Goal: Transaction & Acquisition: Purchase product/service

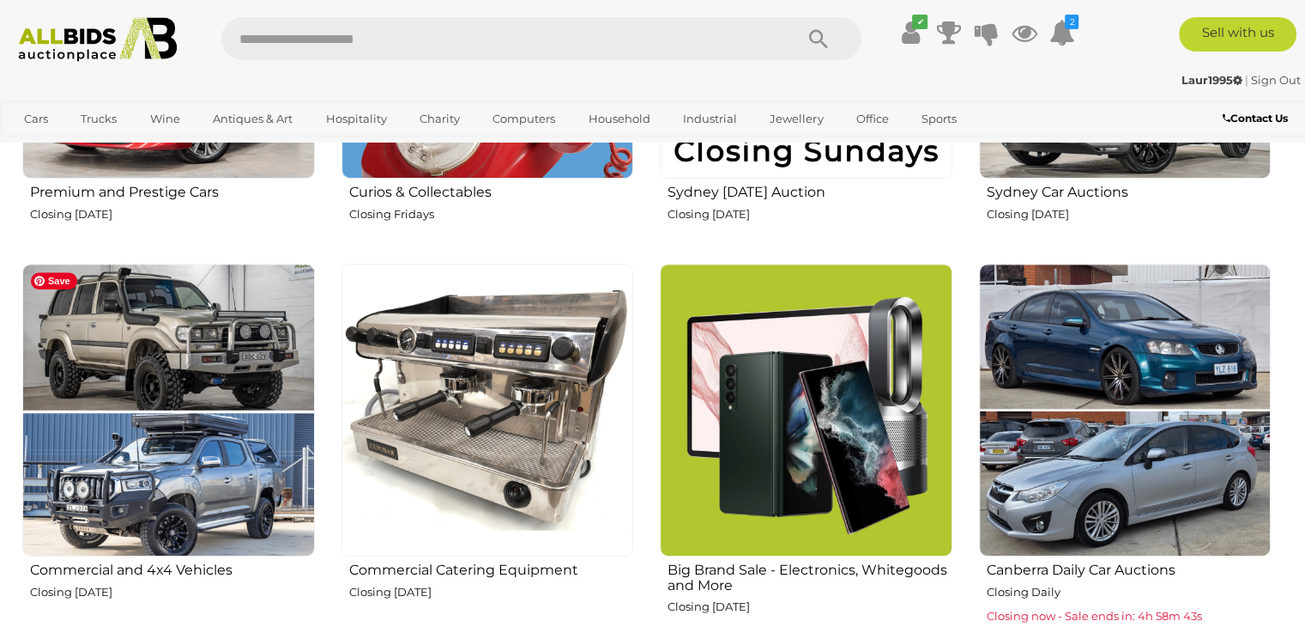
scroll to position [910, 0]
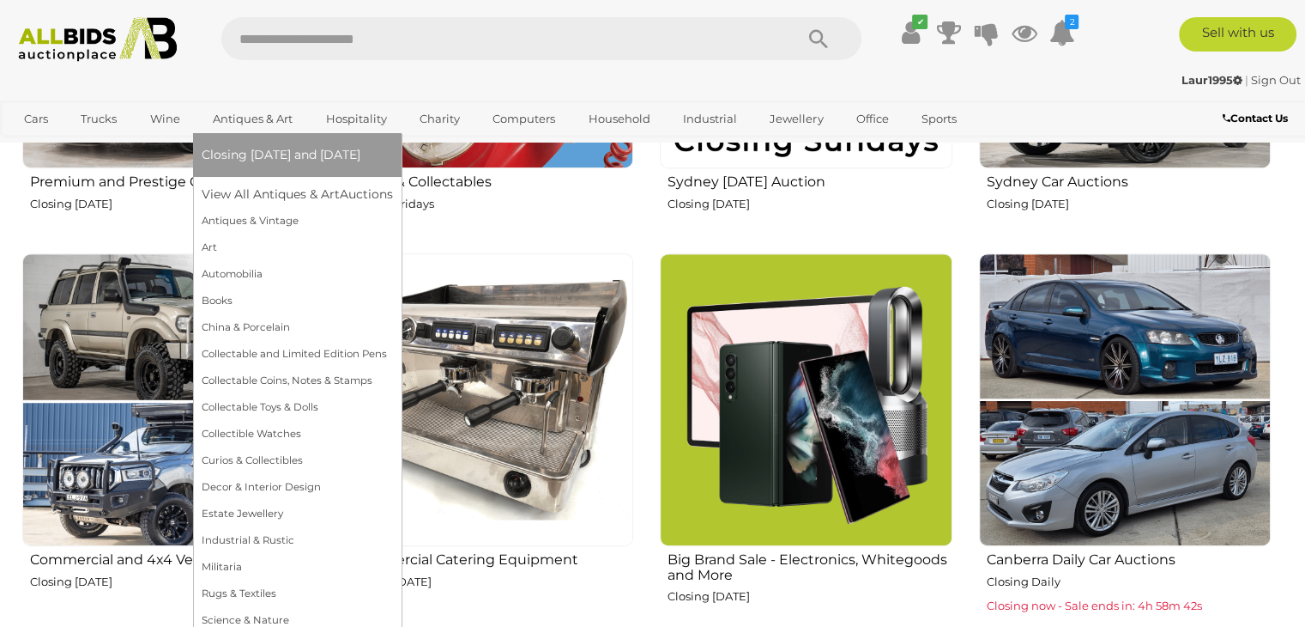
click at [238, 112] on link "Antiques & Art" at bounding box center [253, 119] width 102 height 28
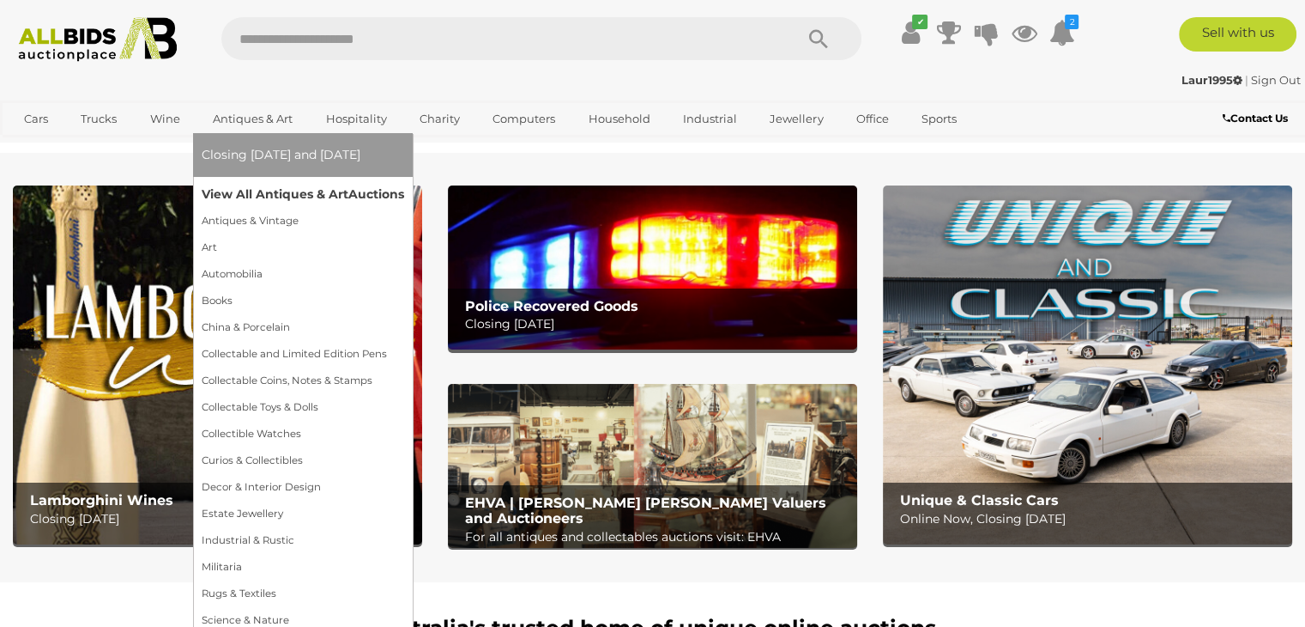
click at [254, 194] on link "View All Antiques & Art Auctions" at bounding box center [303, 194] width 203 height 27
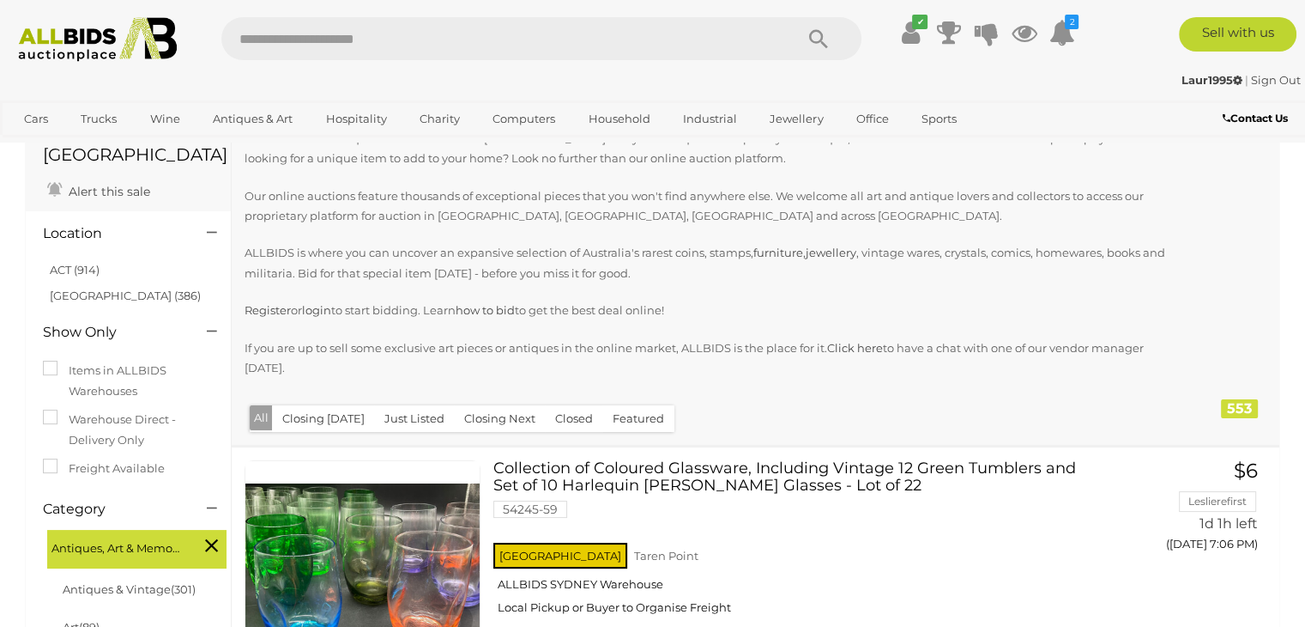
scroll to position [98, 0]
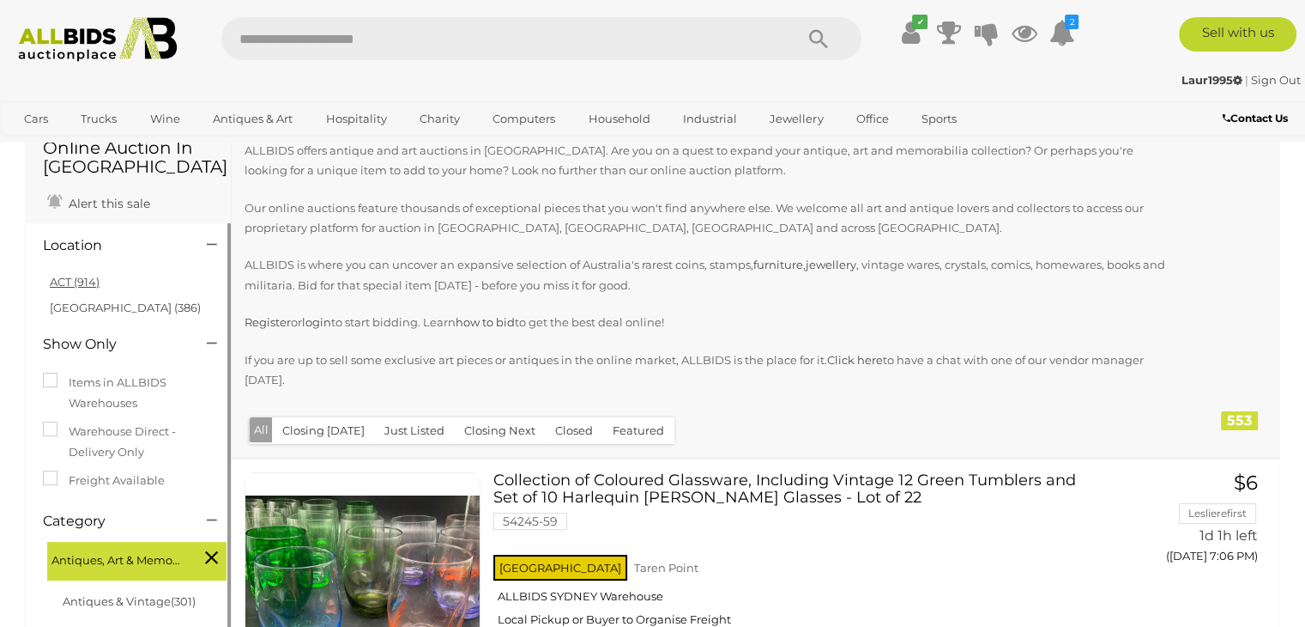
click at [82, 280] on link "ACT (914)" at bounding box center [75, 282] width 50 height 14
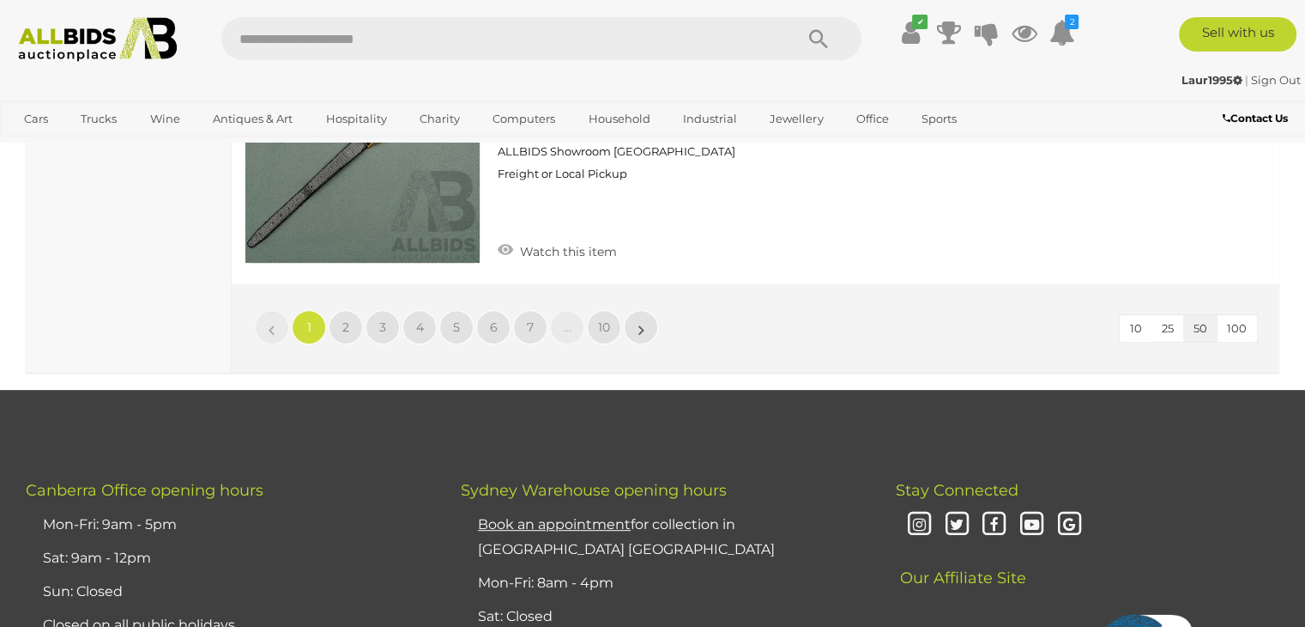
scroll to position [13661, 0]
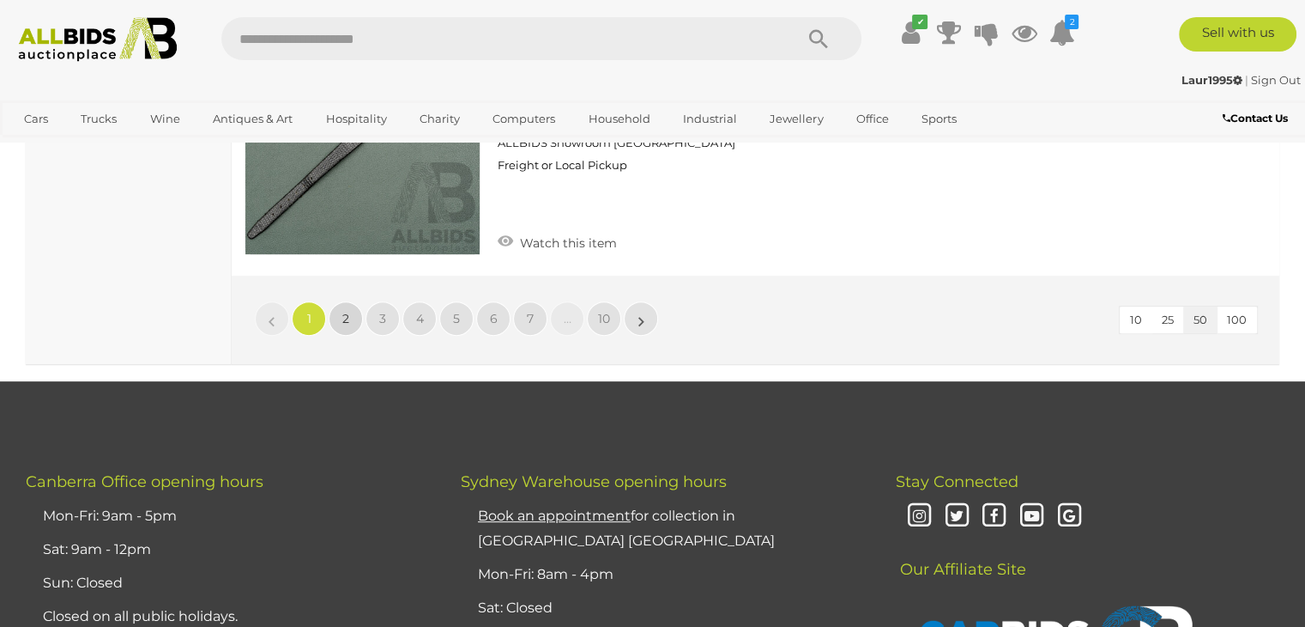
click at [340, 301] on link "2" at bounding box center [346, 318] width 34 height 34
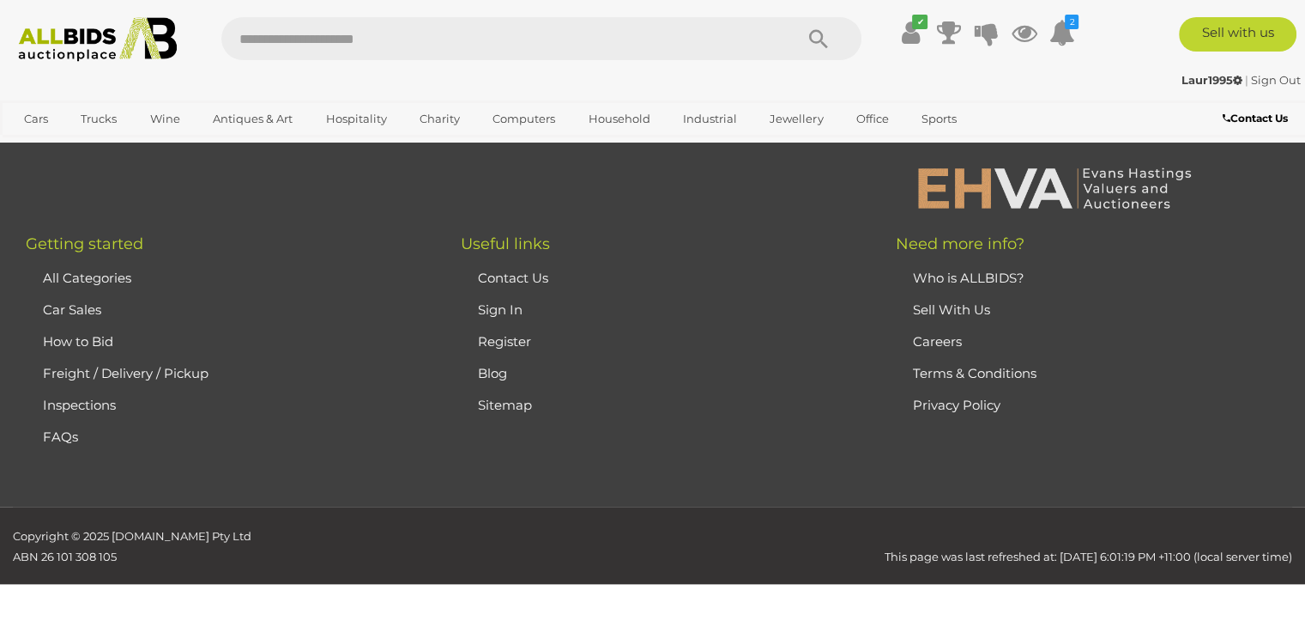
scroll to position [383, 0]
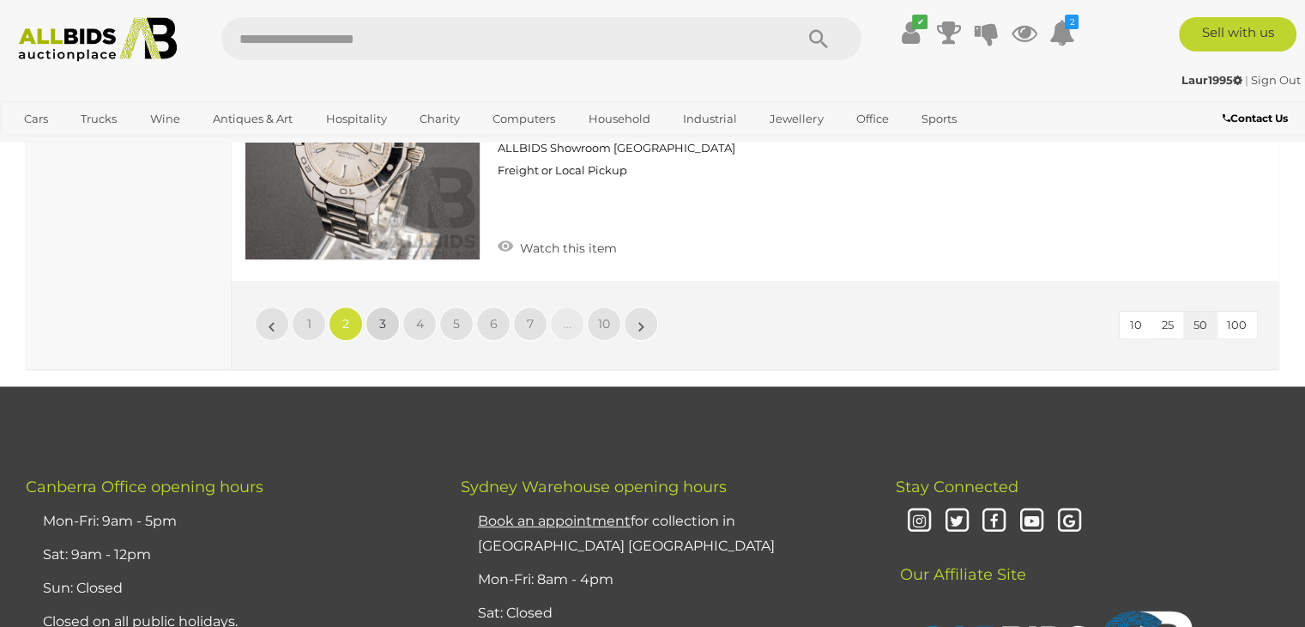
click at [395, 306] on link "3" at bounding box center [383, 323] width 34 height 34
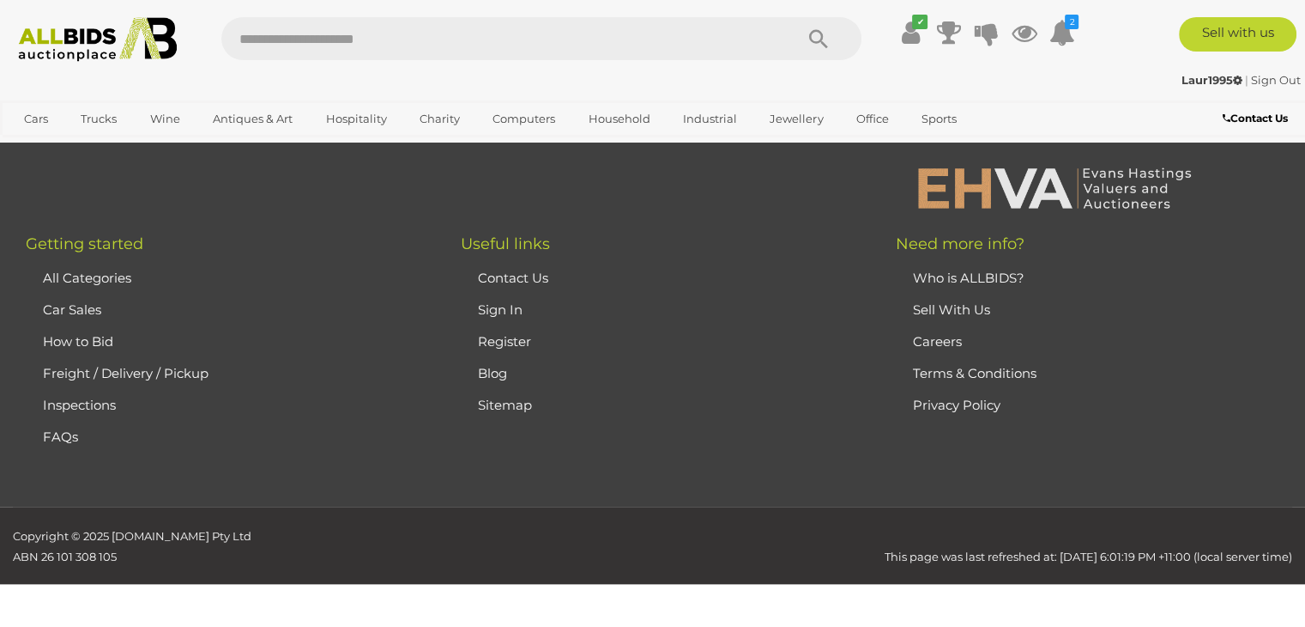
scroll to position [383, 0]
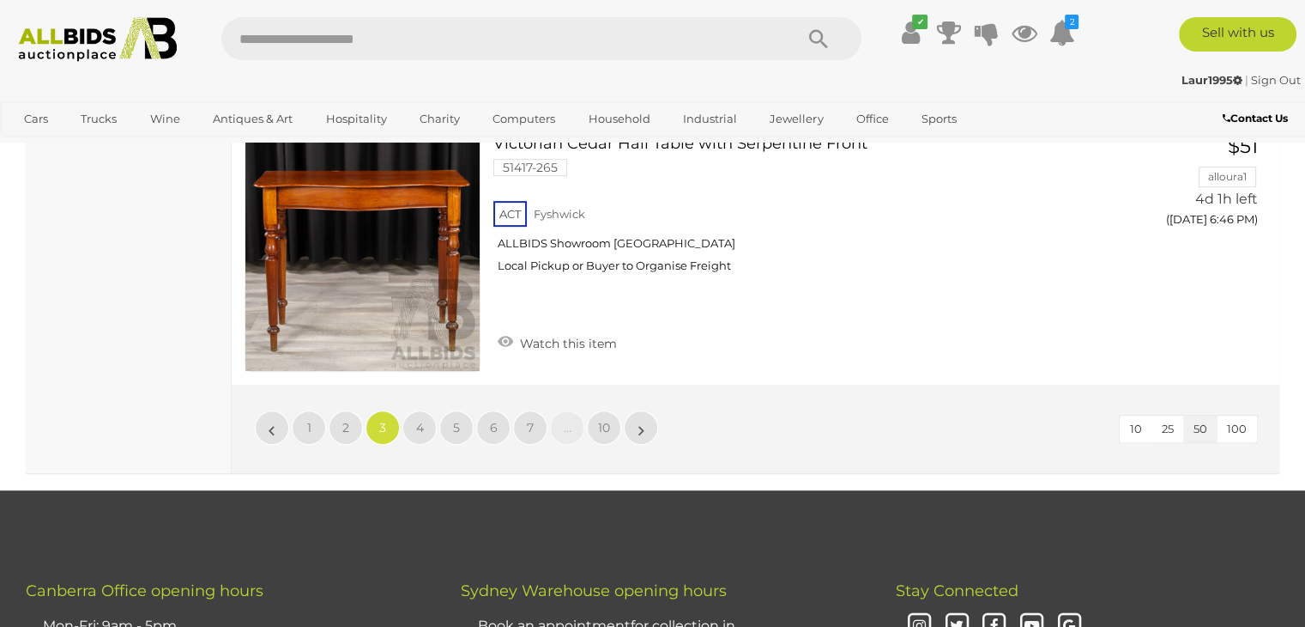
scroll to position [13759, 0]
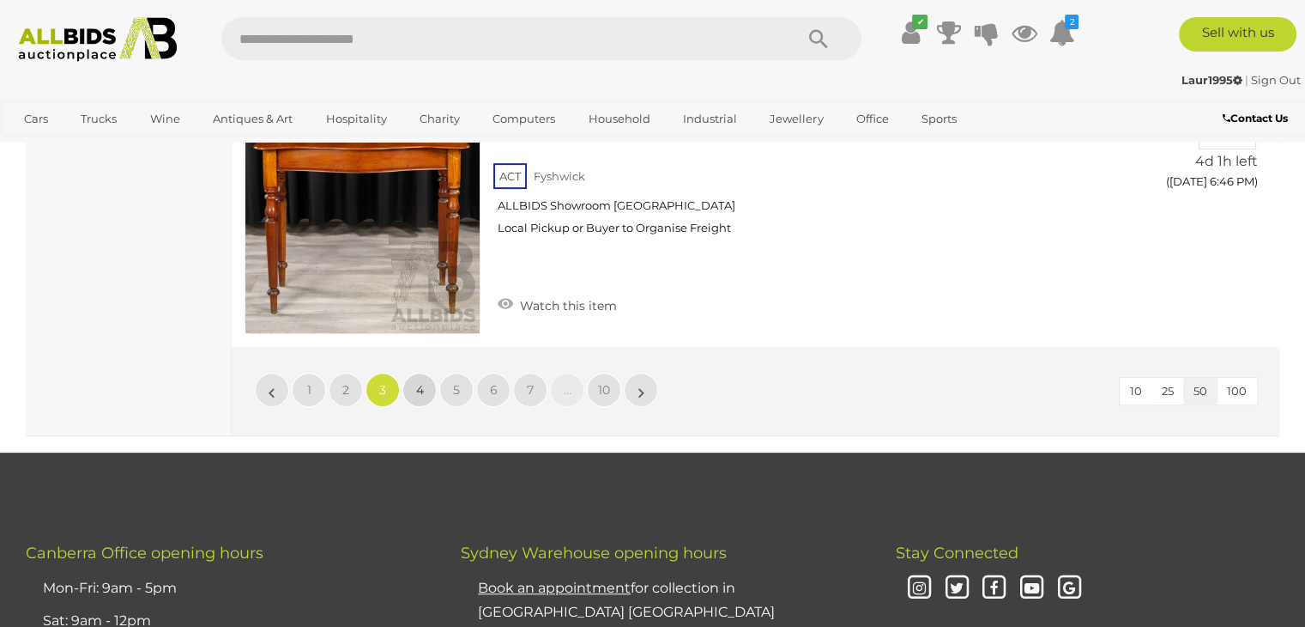
click at [419, 382] on span "4" at bounding box center [420, 389] width 8 height 15
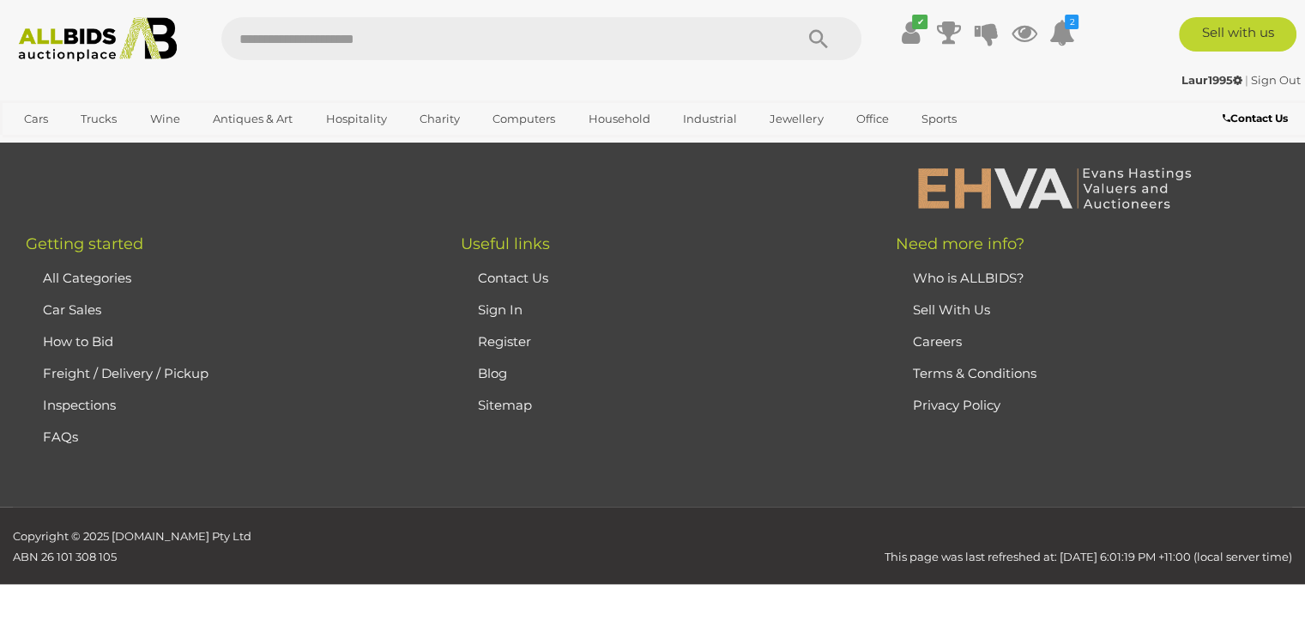
scroll to position [383, 0]
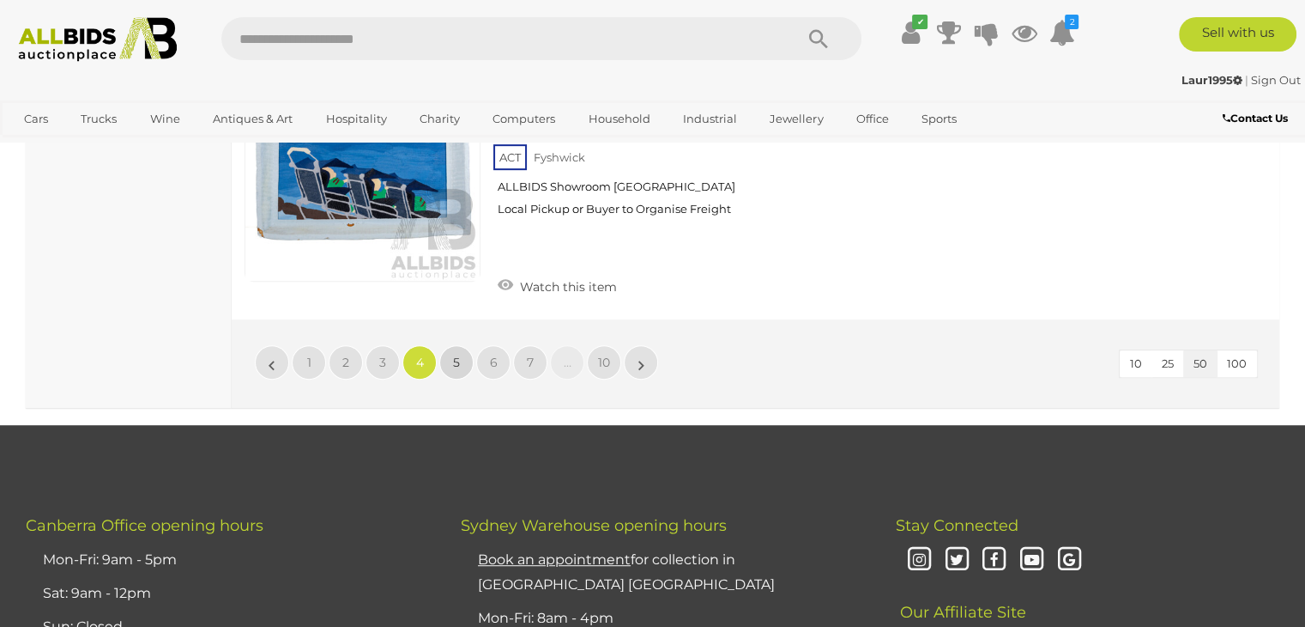
click at [464, 345] on link "5" at bounding box center [456, 362] width 34 height 34
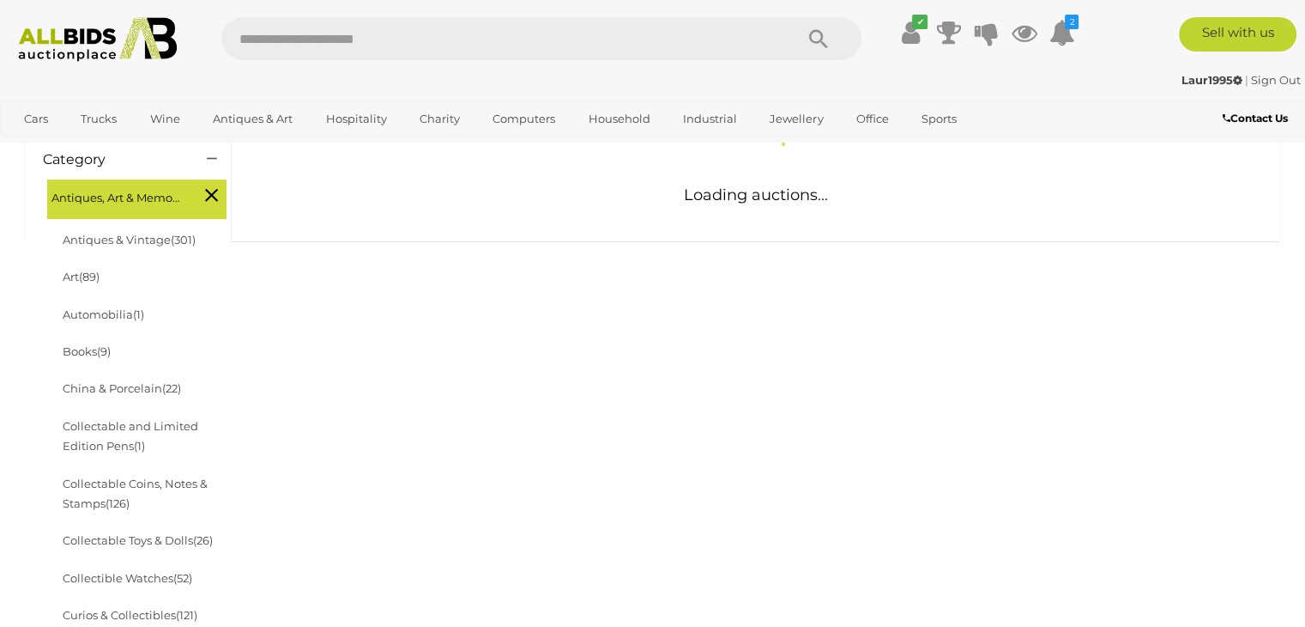
scroll to position [529, 0]
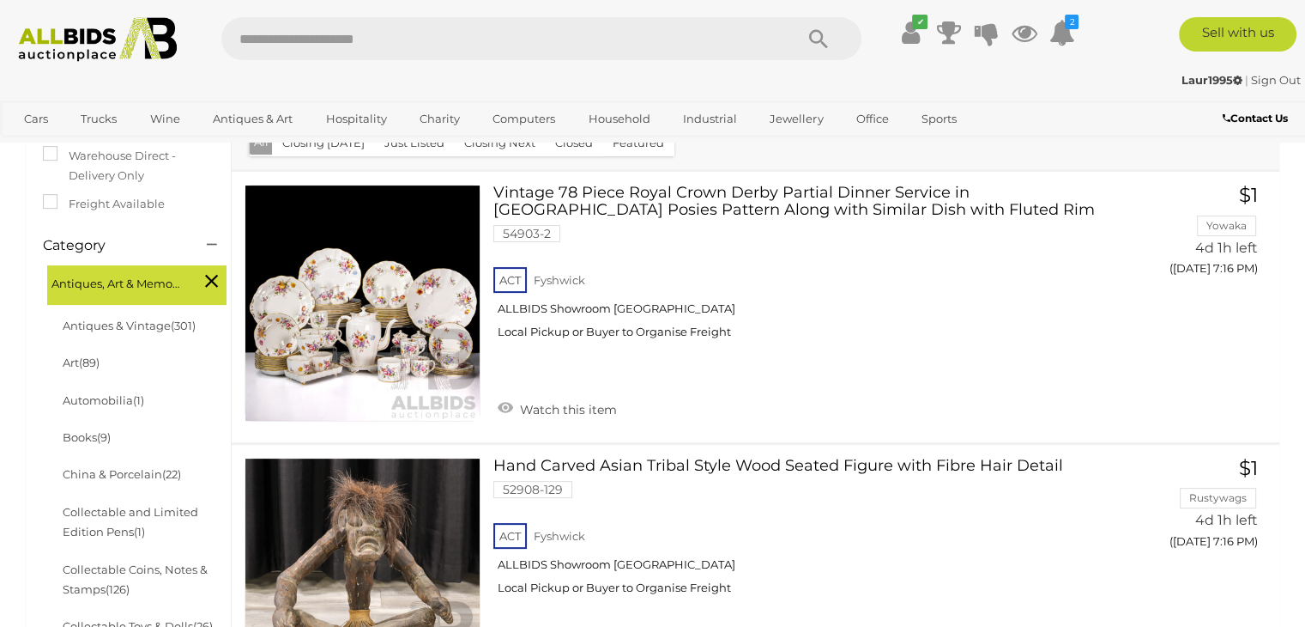
scroll to position [387, 0]
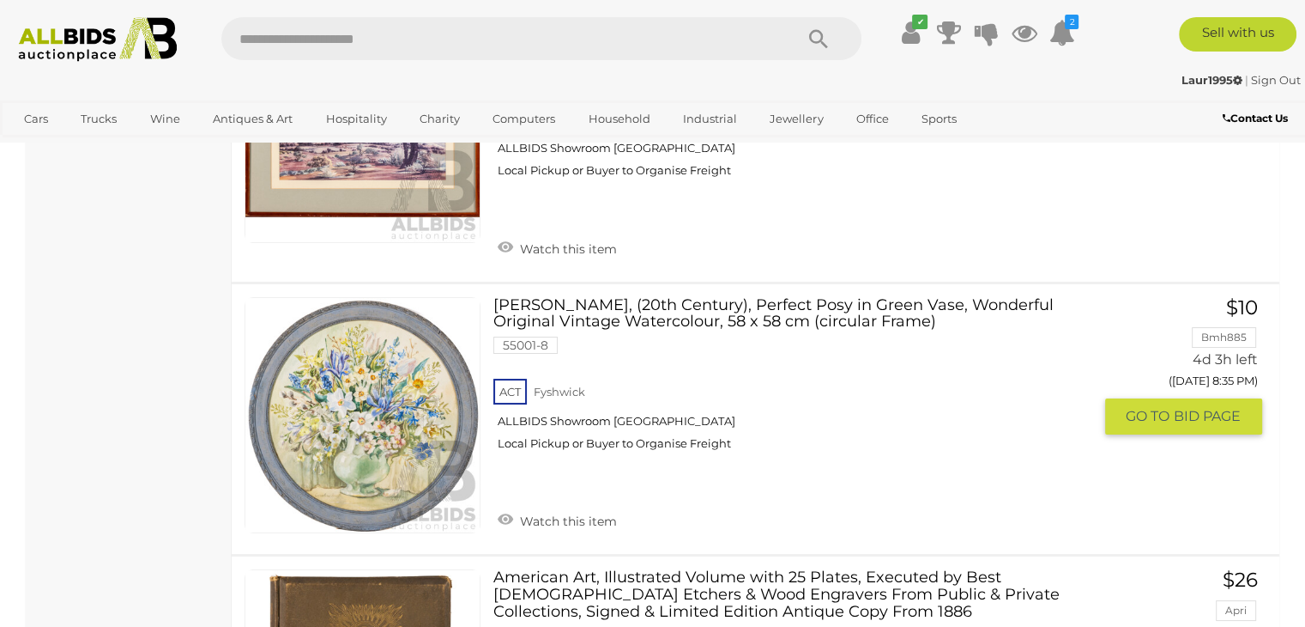
scroll to position [13088, 0]
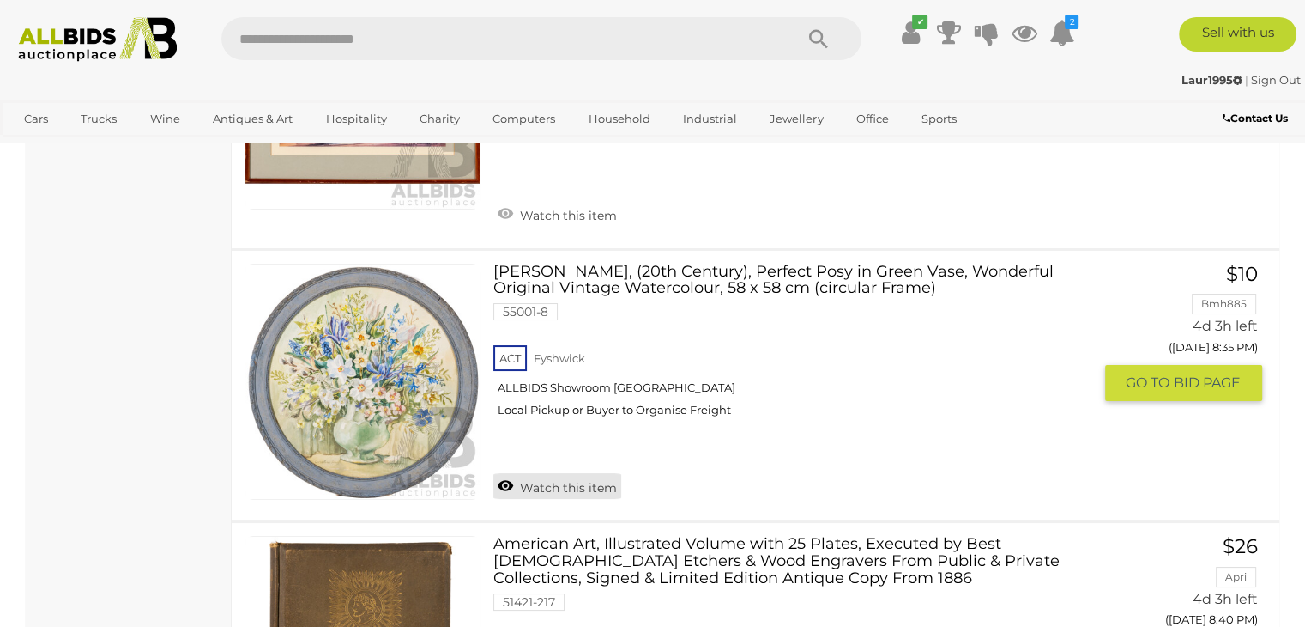
click at [571, 473] on link "Watch this item" at bounding box center [557, 486] width 128 height 26
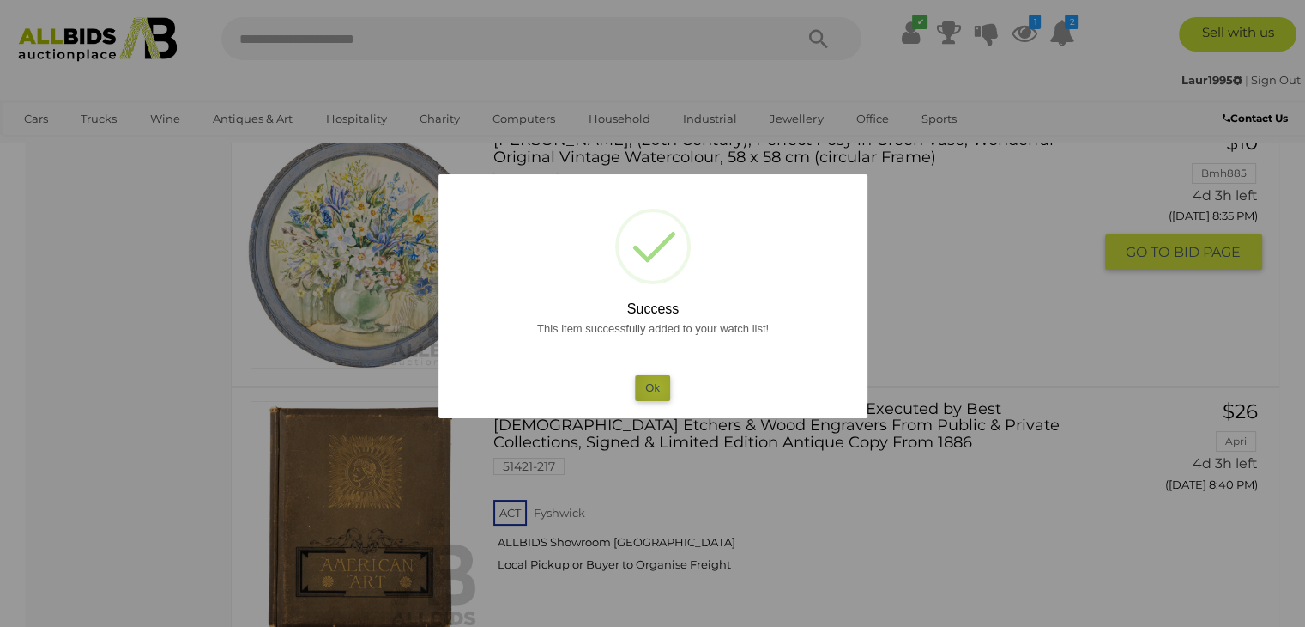
click at [657, 387] on button "Ok" at bounding box center [652, 387] width 35 height 25
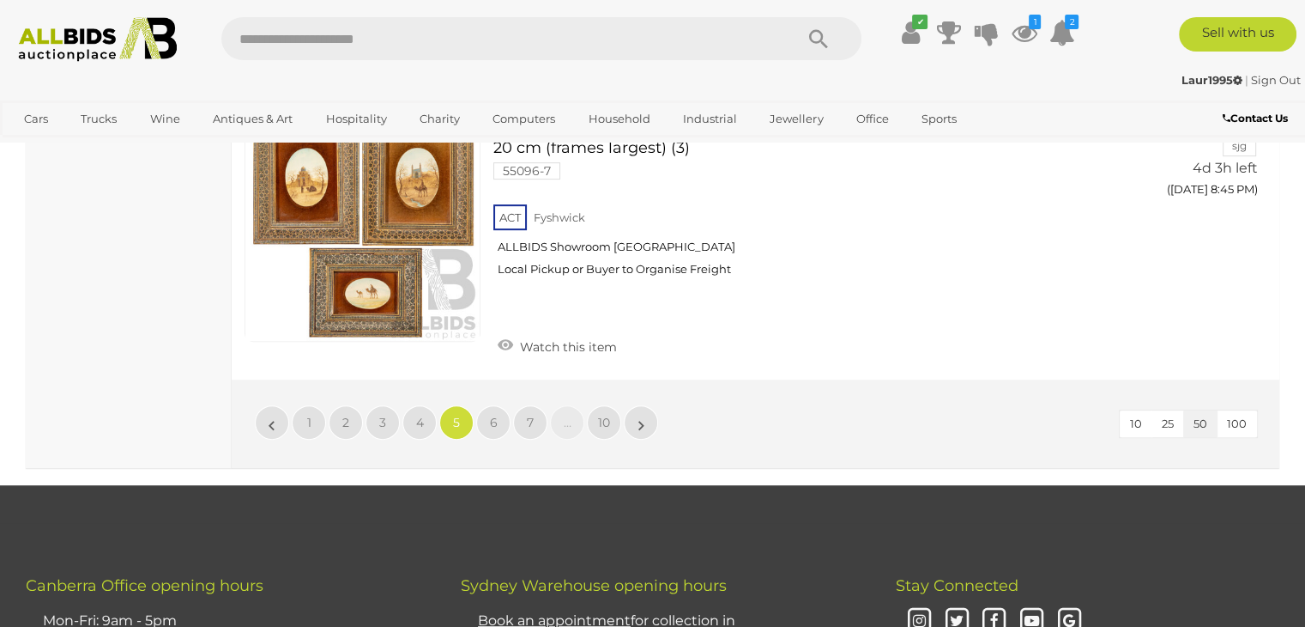
scroll to position [13810, 0]
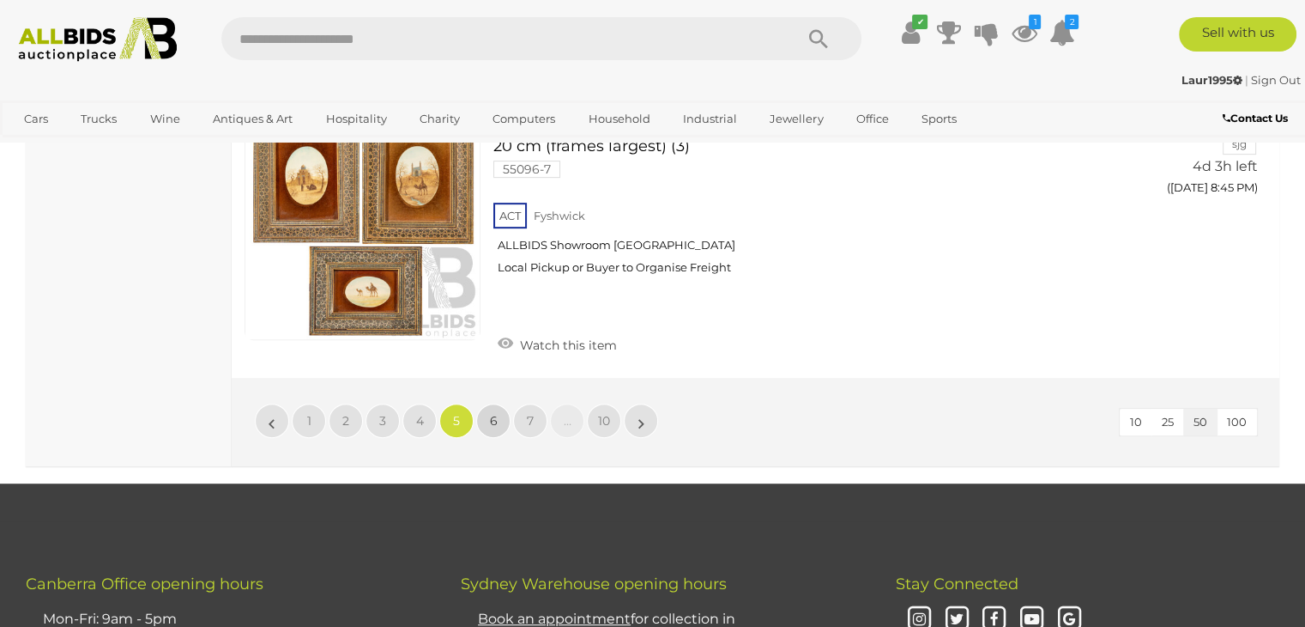
click at [501, 403] on link "6" at bounding box center [493, 420] width 34 height 34
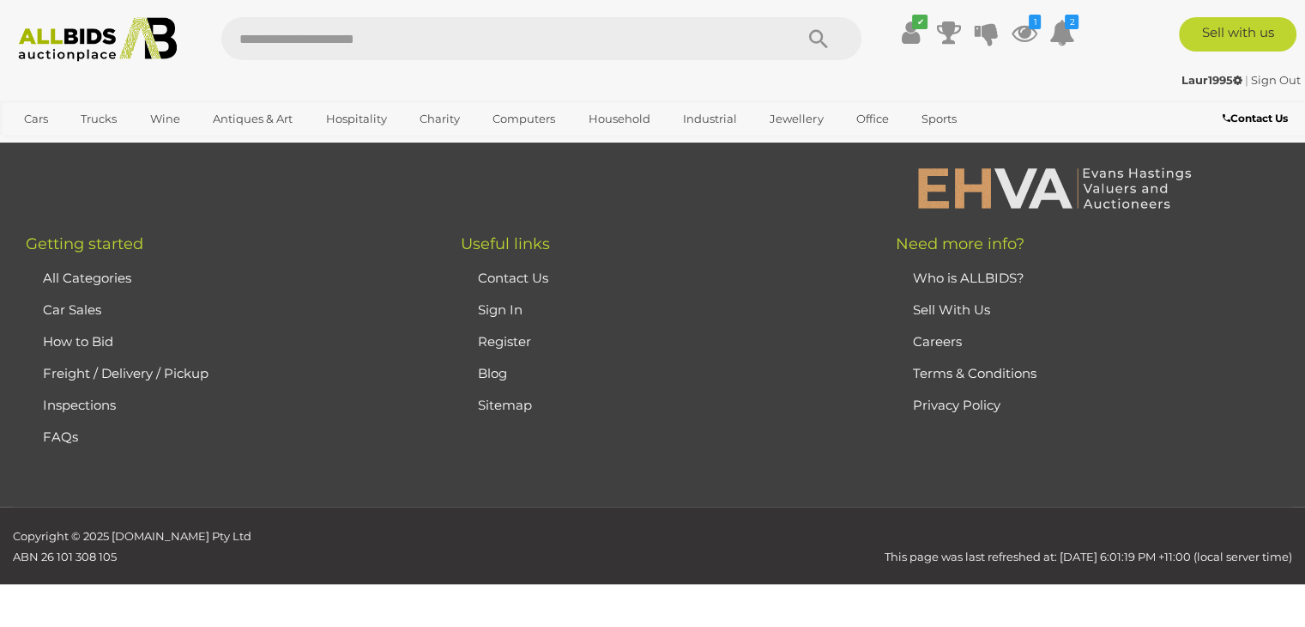
scroll to position [383, 0]
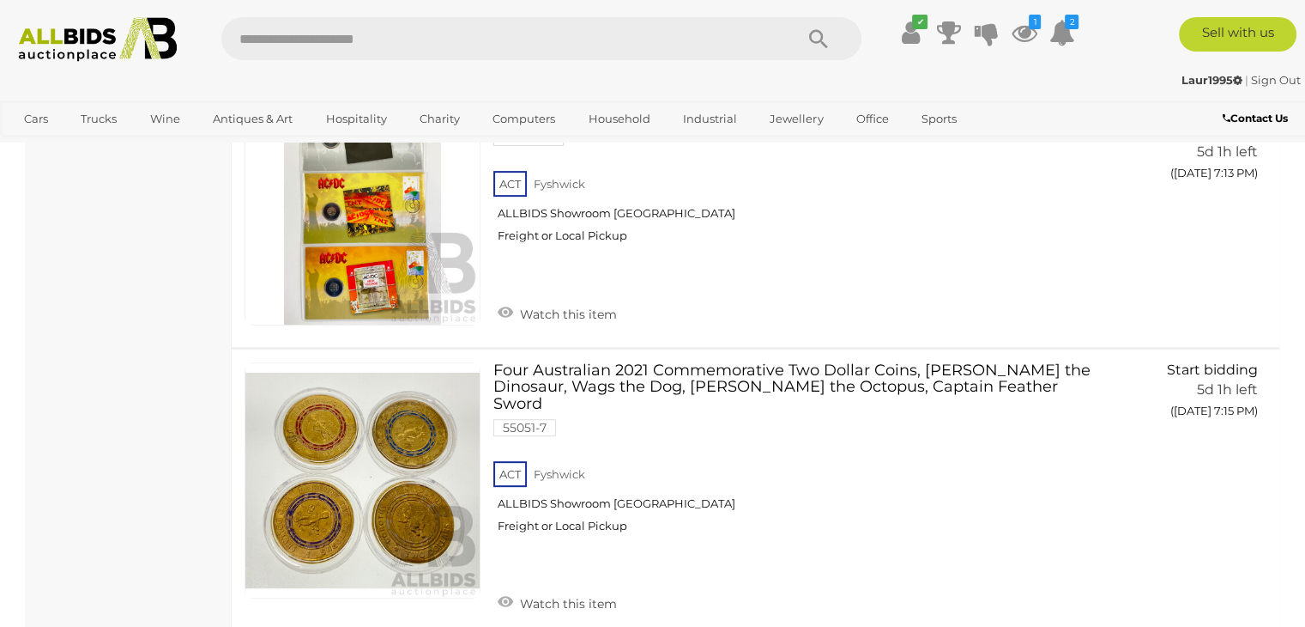
scroll to position [13926, 0]
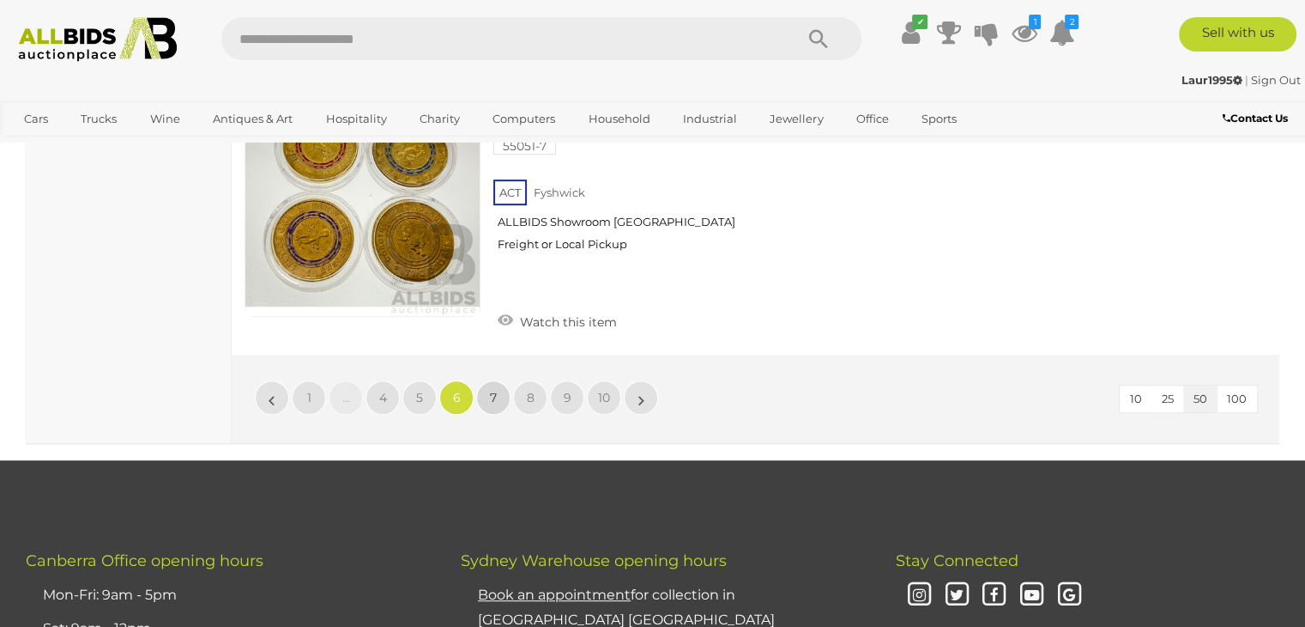
click at [491, 390] on span "7" at bounding box center [493, 397] width 7 height 15
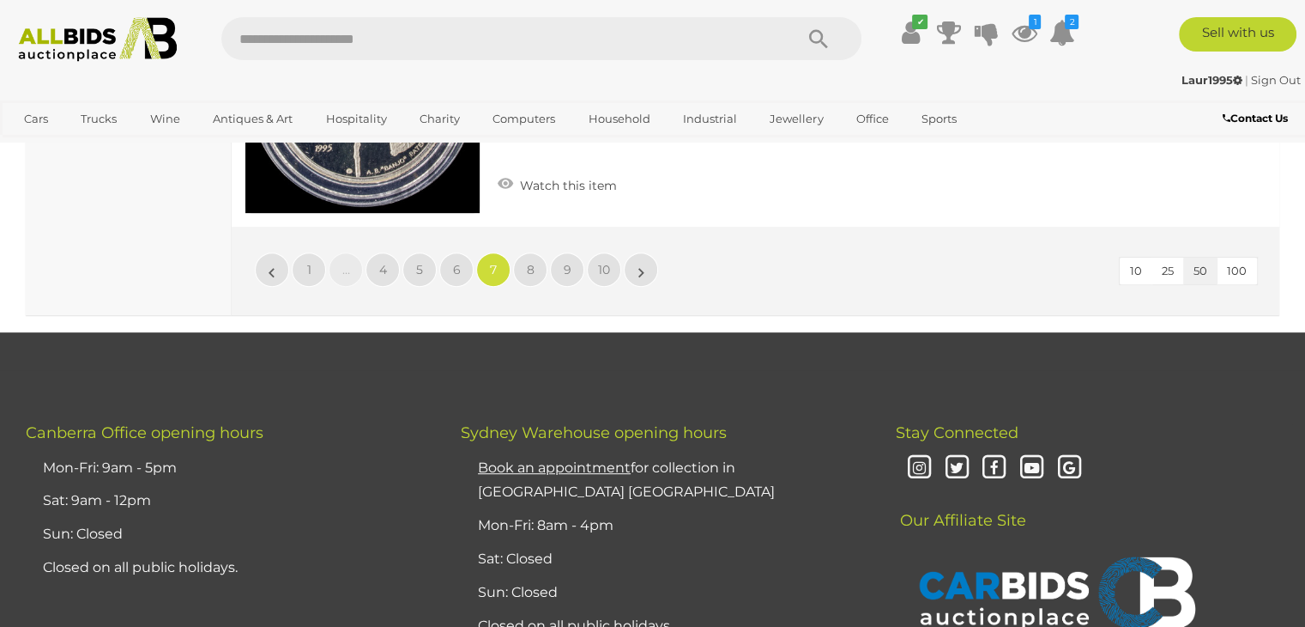
scroll to position [13737, 0]
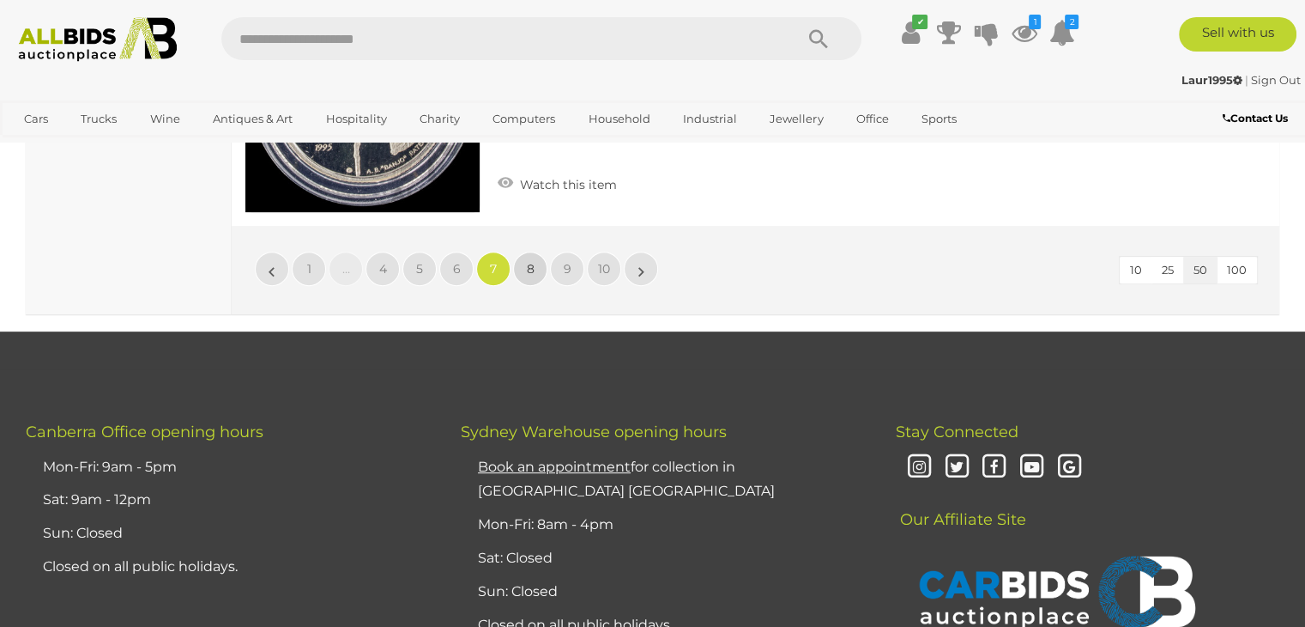
click at [546, 251] on link "8" at bounding box center [530, 268] width 34 height 34
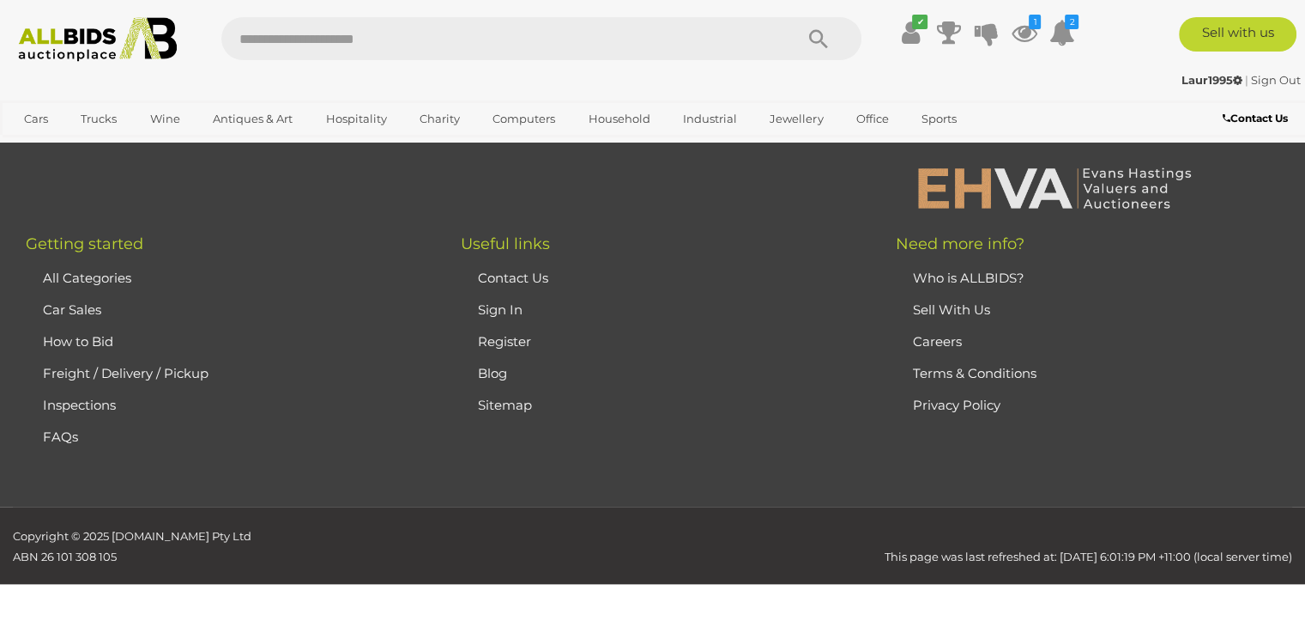
scroll to position [383, 0]
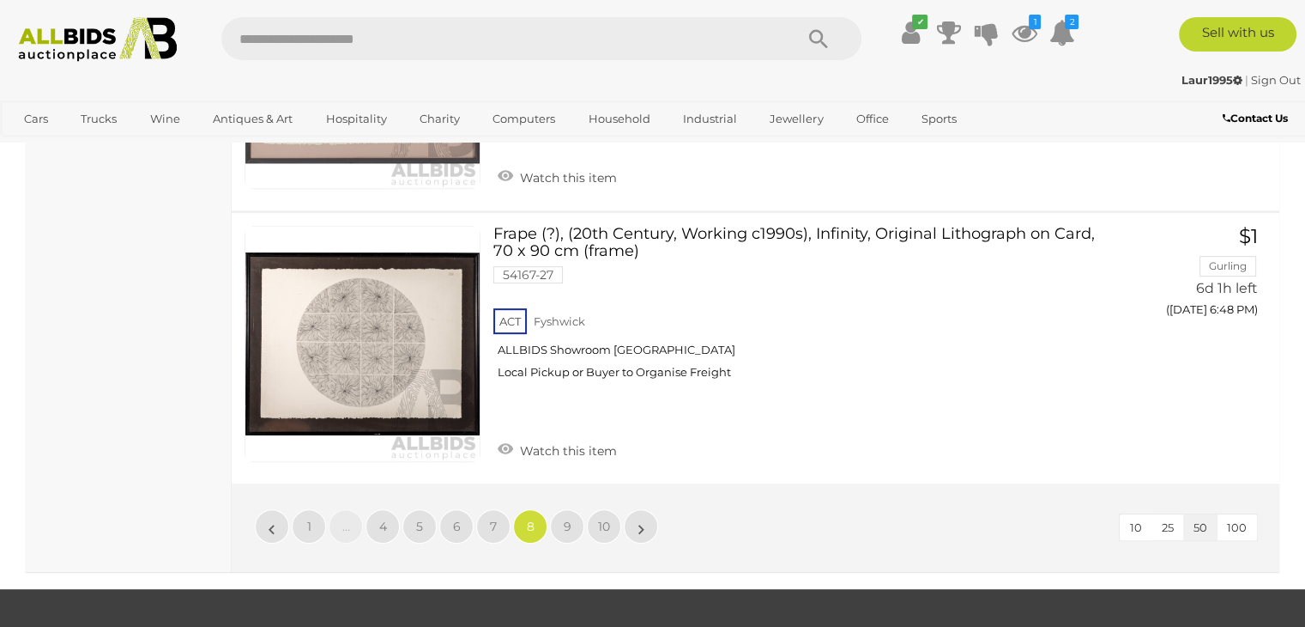
scroll to position [13689, 0]
click at [564, 518] on span "9" at bounding box center [568, 525] width 8 height 15
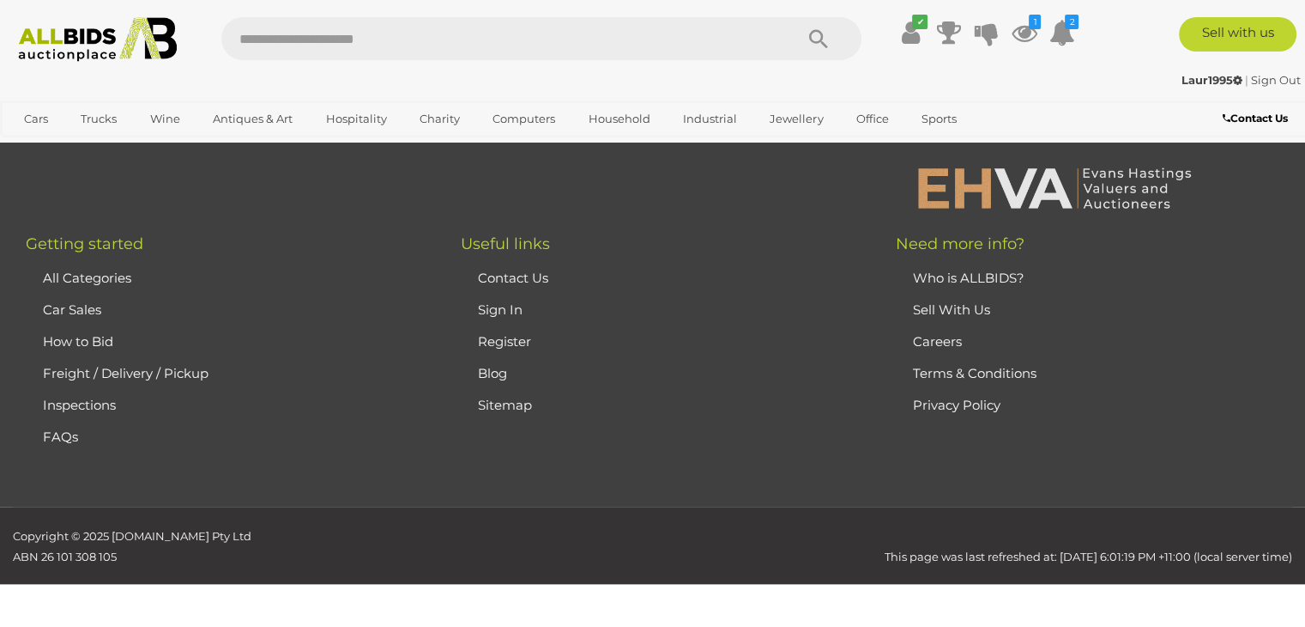
scroll to position [383, 0]
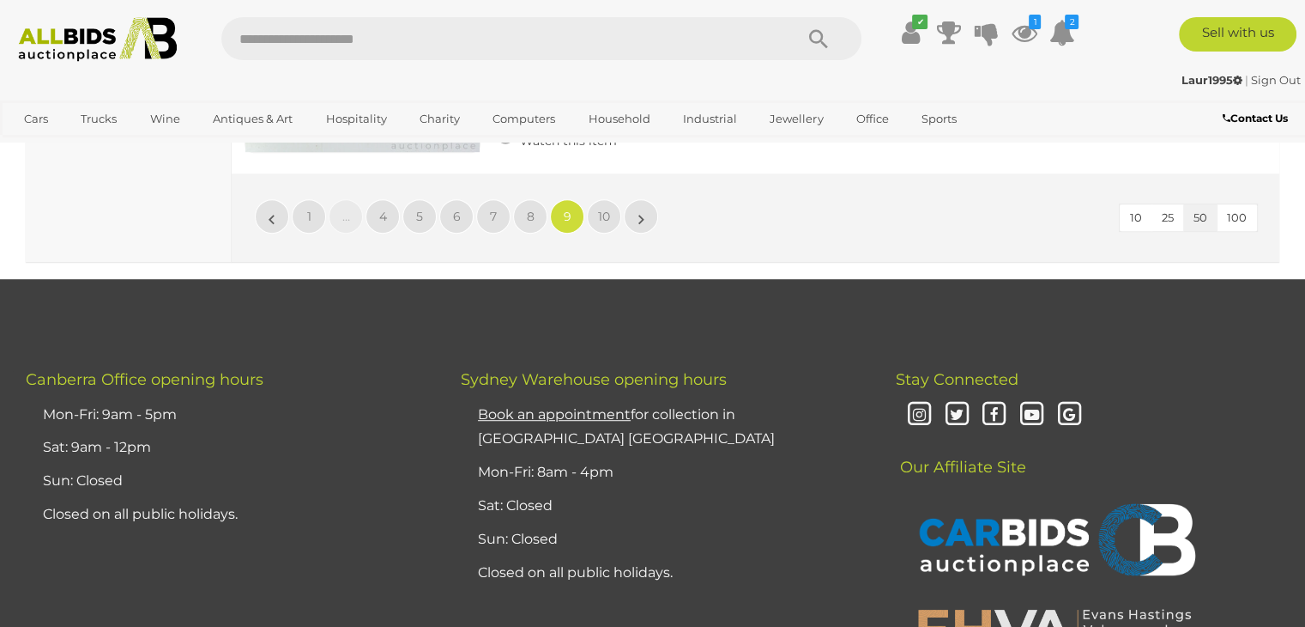
scroll to position [13968, 0]
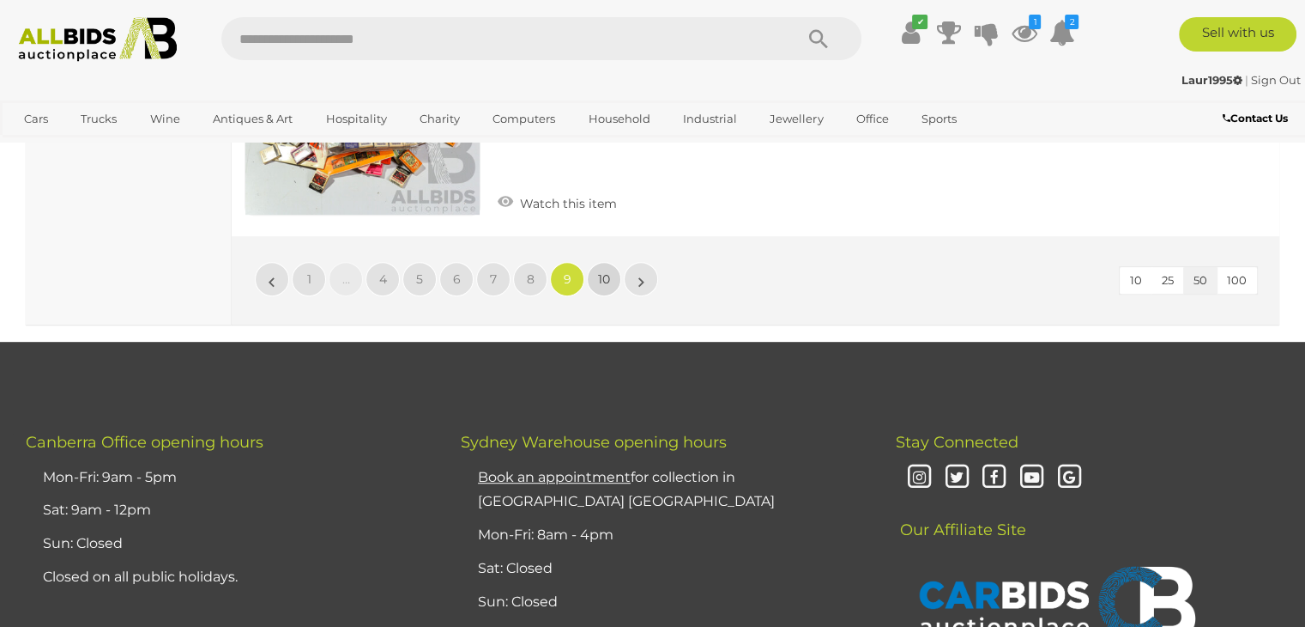
click at [606, 271] on span "10" at bounding box center [604, 278] width 12 height 15
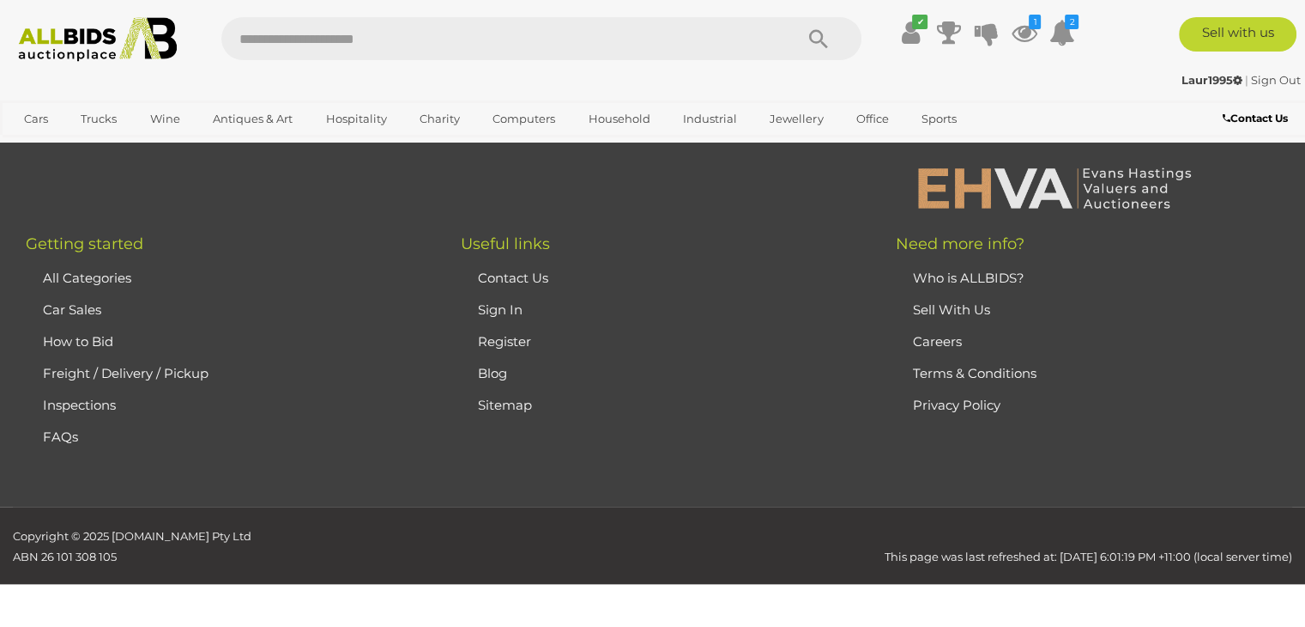
scroll to position [383, 0]
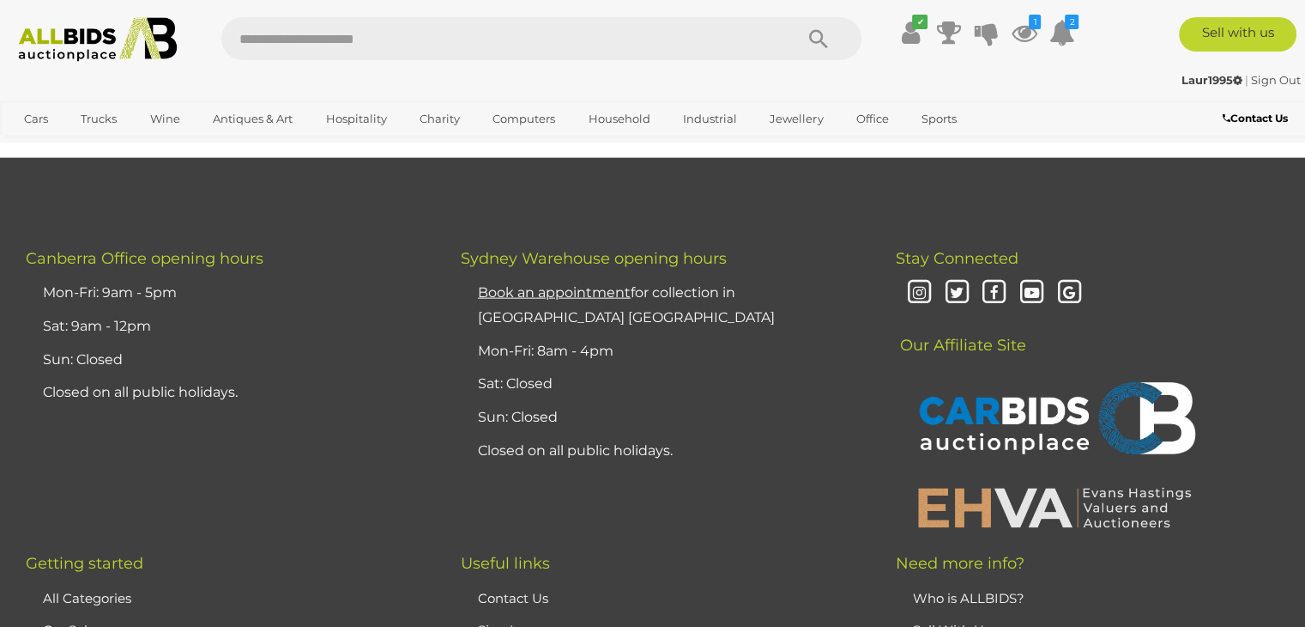
scroll to position [3793, 0]
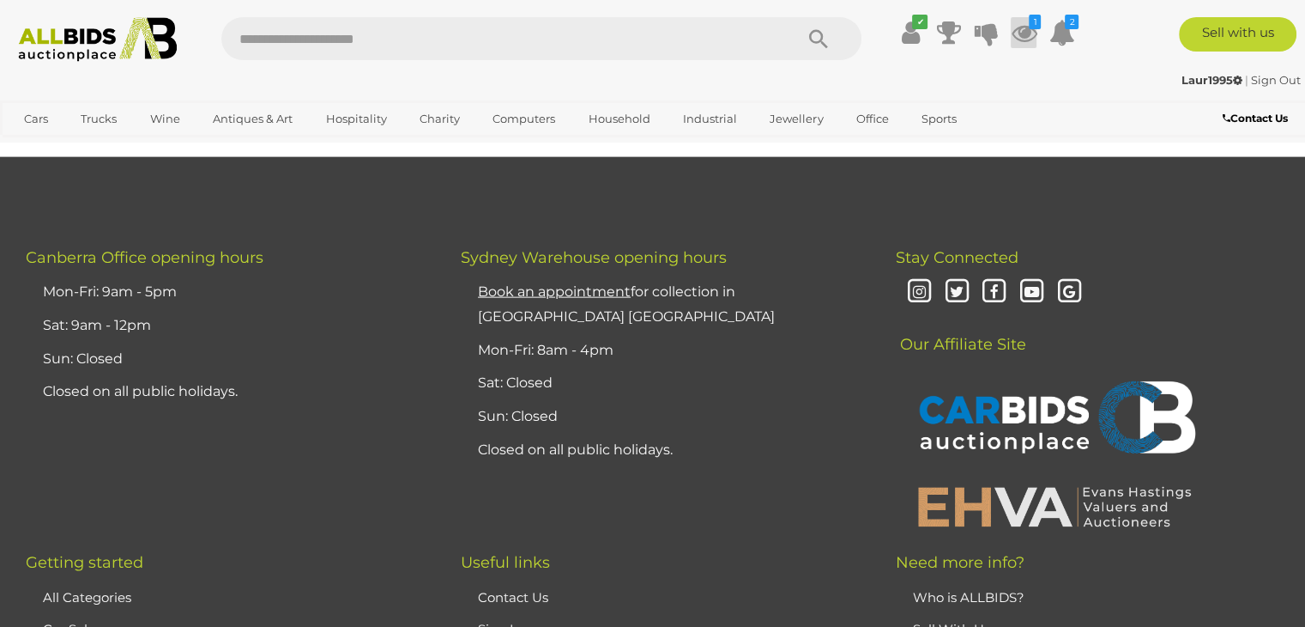
click at [1026, 32] on icon at bounding box center [1024, 32] width 26 height 31
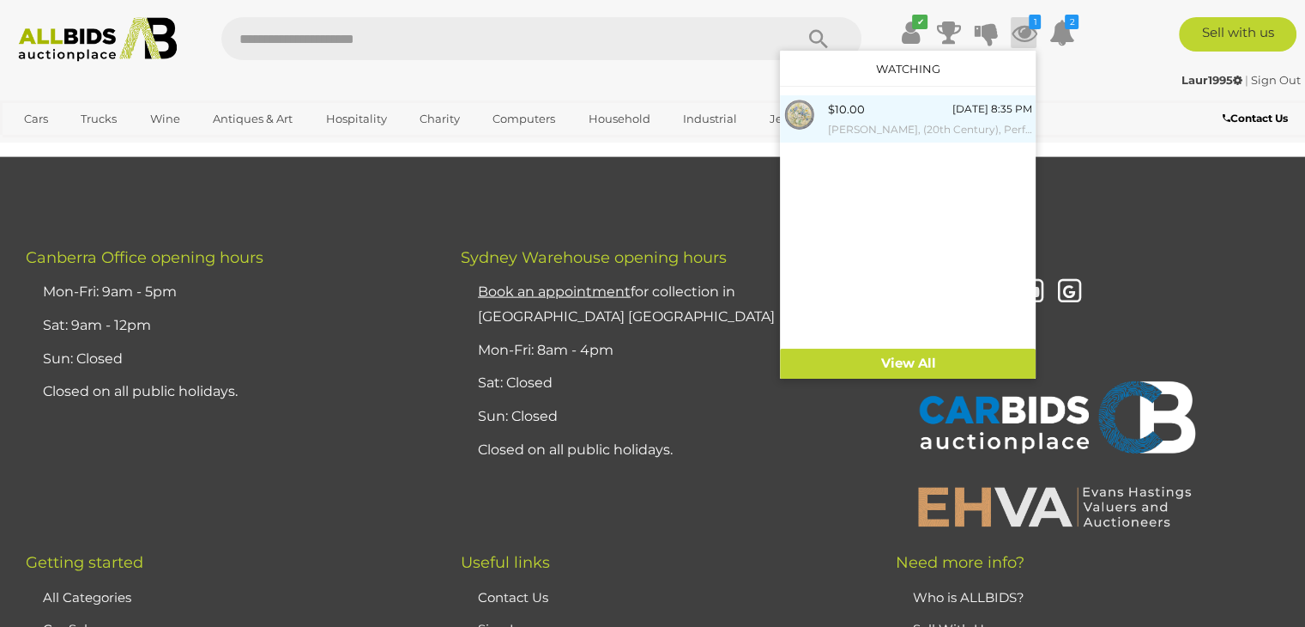
click at [893, 109] on div "$10.00 [DATE] 8:35 PM [PERSON_NAME], (20th Century), Perfect Posy in Green Vase…" at bounding box center [929, 119] width 204 height 39
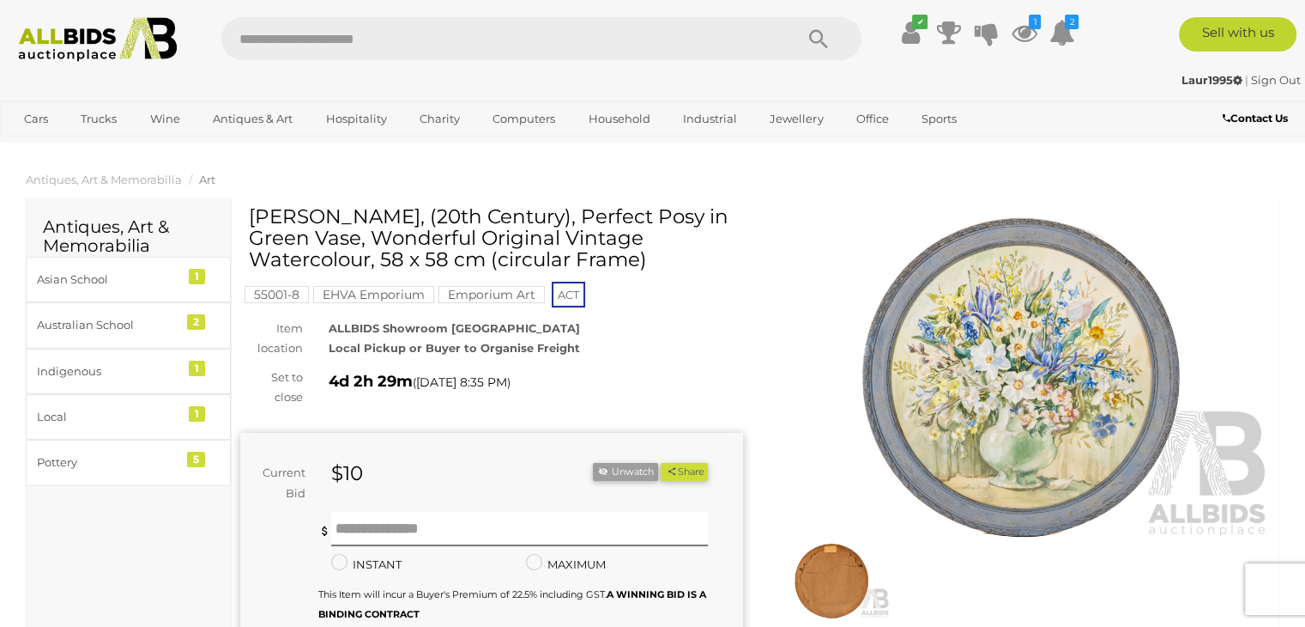
scroll to position [27, 0]
